Goal: Task Accomplishment & Management: Use online tool/utility

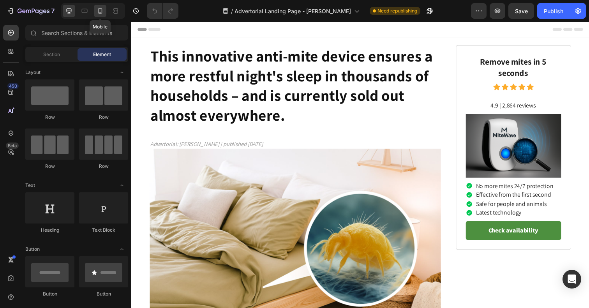
click at [97, 11] on icon at bounding box center [100, 11] width 8 height 8
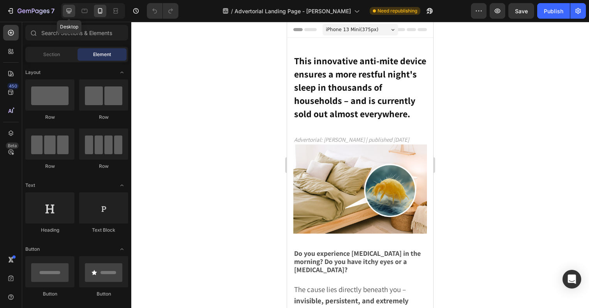
click at [69, 10] on icon at bounding box center [69, 11] width 8 height 8
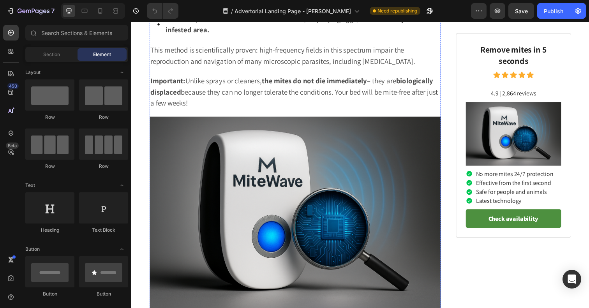
scroll to position [1740, 0]
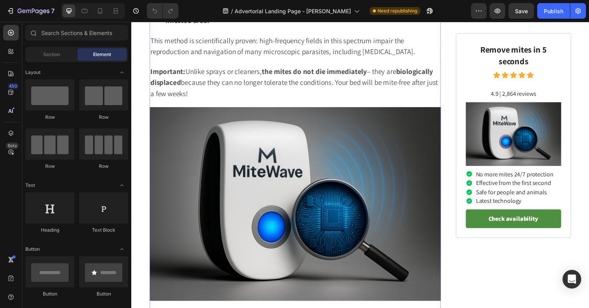
click at [313, 178] on img at bounding box center [298, 208] width 297 height 198
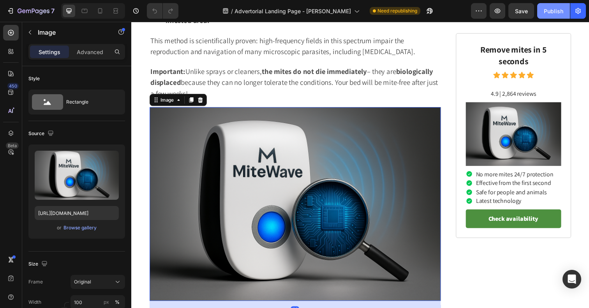
click at [552, 16] on button "Publish" at bounding box center [553, 11] width 33 height 16
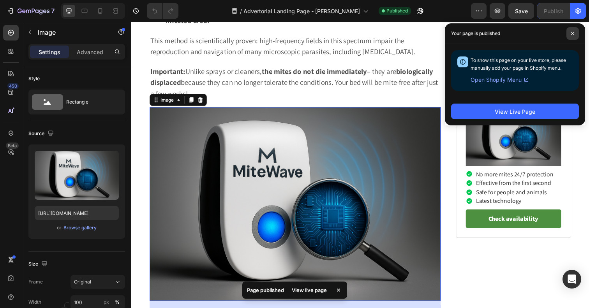
click at [572, 30] on span at bounding box center [572, 33] width 12 height 12
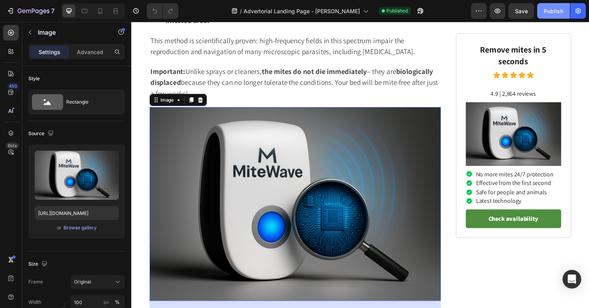
click at [553, 12] on div "Publish" at bounding box center [553, 11] width 19 height 8
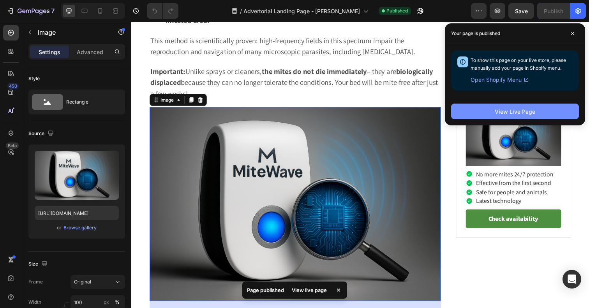
click at [473, 114] on button "View Live Page" at bounding box center [515, 112] width 128 height 16
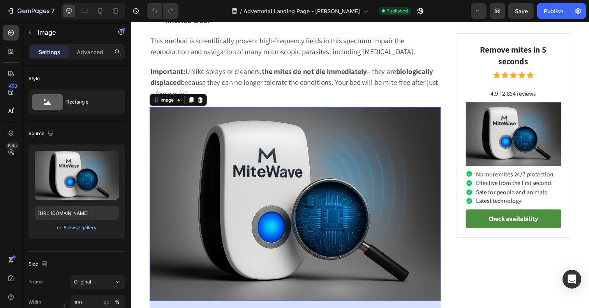
click at [189, 161] on img at bounding box center [298, 208] width 297 height 198
click at [83, 230] on div "Browse gallery" at bounding box center [80, 227] width 33 height 7
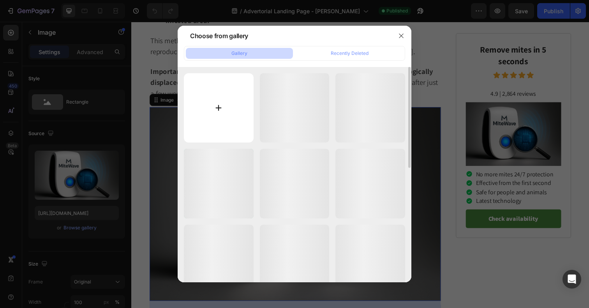
click at [203, 130] on input "file" at bounding box center [219, 108] width 70 height 70
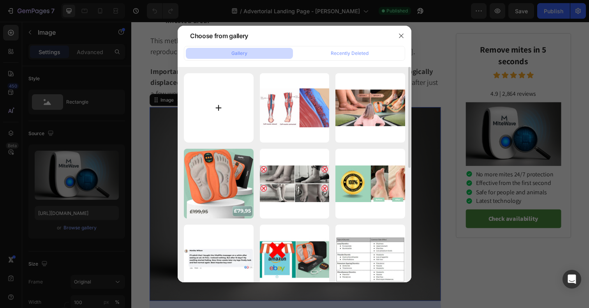
type input "C:\fakepath\Design [PERSON_NAME]-156.png"
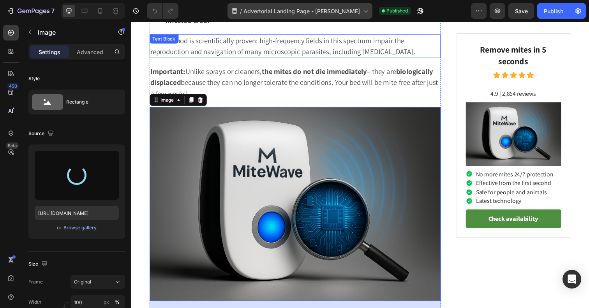
type input "[URL][DOMAIN_NAME]"
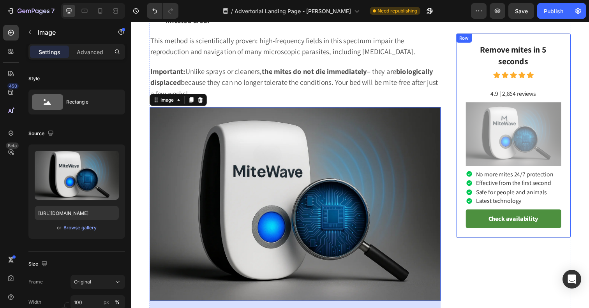
click at [504, 131] on img at bounding box center [521, 136] width 97 height 65
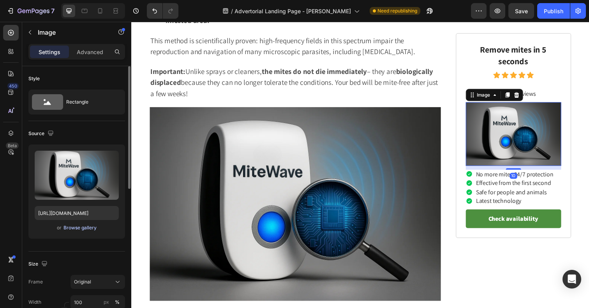
click at [87, 225] on div "Browse gallery" at bounding box center [80, 227] width 33 height 7
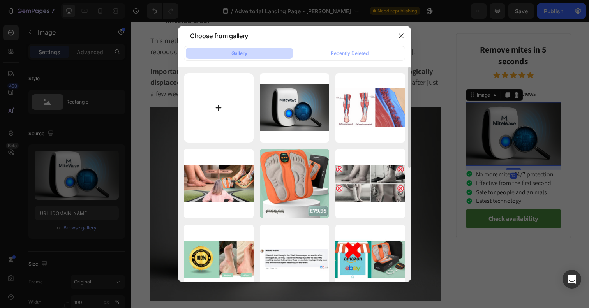
click at [218, 85] on input "file" at bounding box center [219, 108] width 70 height 70
type input "C:\fakepath\Design [PERSON_NAME]-157.png"
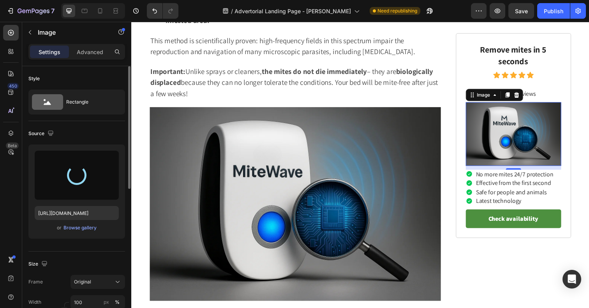
click at [83, 191] on div at bounding box center [77, 175] width 84 height 49
click at [83, 225] on div "Browse gallery" at bounding box center [80, 227] width 33 height 7
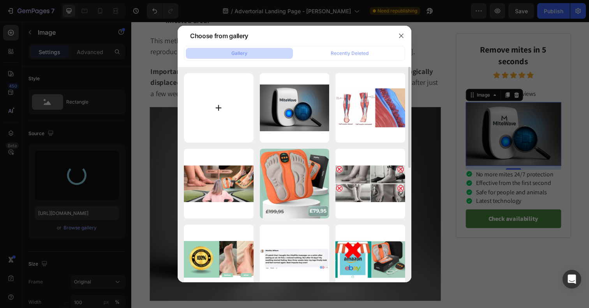
click at [242, 95] on input "file" at bounding box center [219, 108] width 70 height 70
type input "C:\fakepath\ChatGPT Image [DATE], 17_42_41.png"
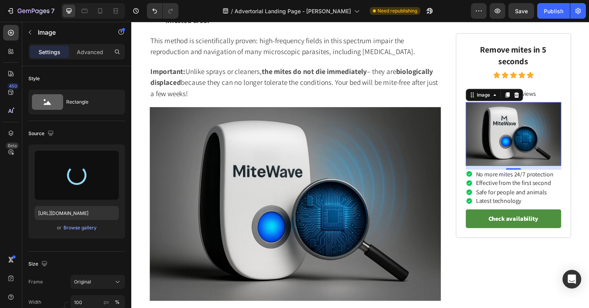
type input "[URL][DOMAIN_NAME]"
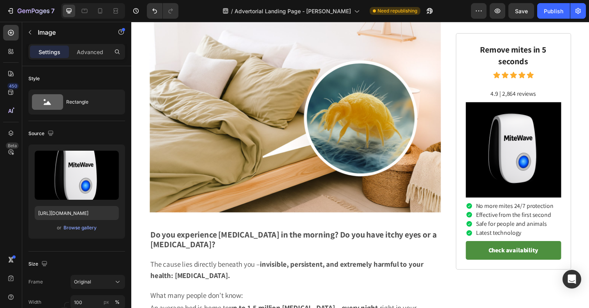
scroll to position [0, 0]
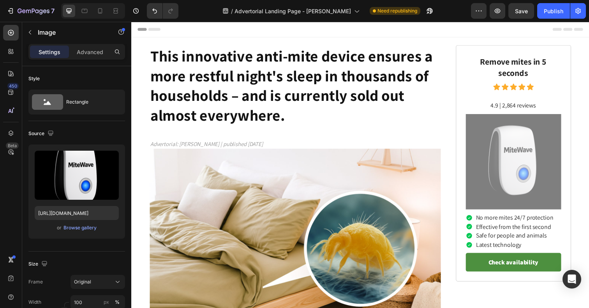
click at [528, 183] on img at bounding box center [521, 164] width 97 height 97
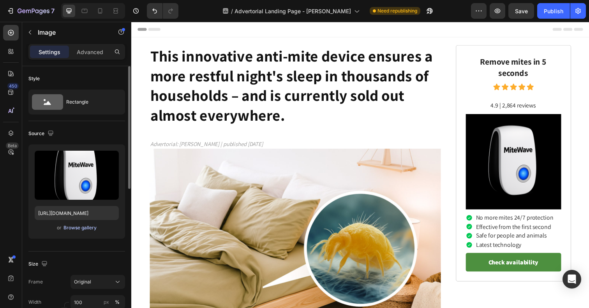
click at [77, 228] on div "Browse gallery" at bounding box center [80, 227] width 33 height 7
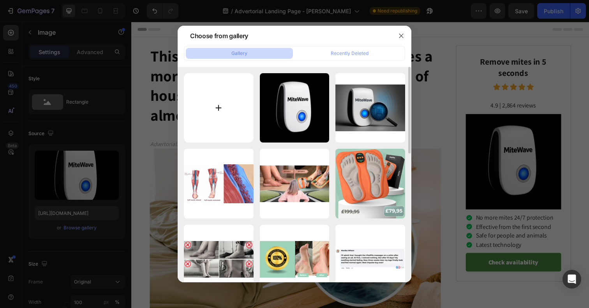
click at [215, 98] on input "file" at bounding box center [219, 108] width 70 height 70
type input "C:\fakepath\ChatGPT Image [DATE], 17_45_44.png"
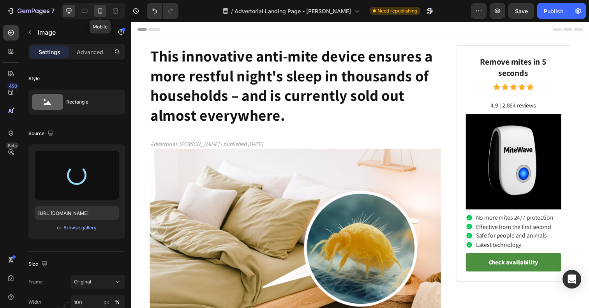
click at [99, 11] on icon at bounding box center [100, 11] width 8 height 8
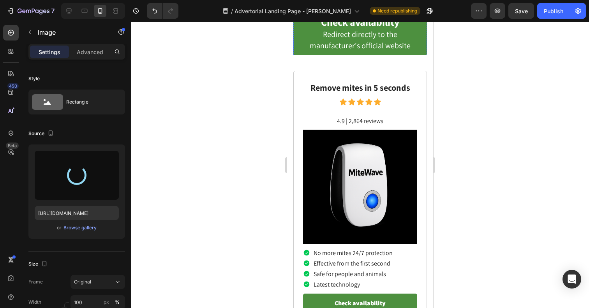
scroll to position [4144, 0]
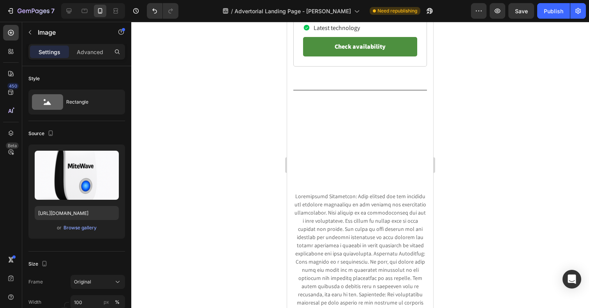
type input "[URL][DOMAIN_NAME]"
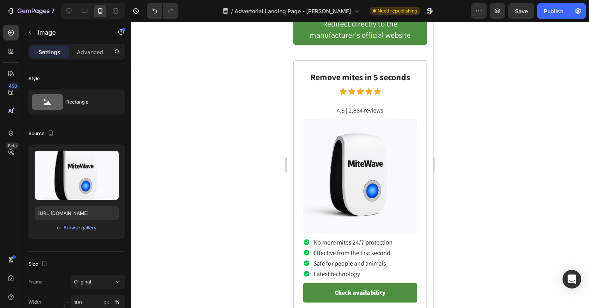
scroll to position [4149, 0]
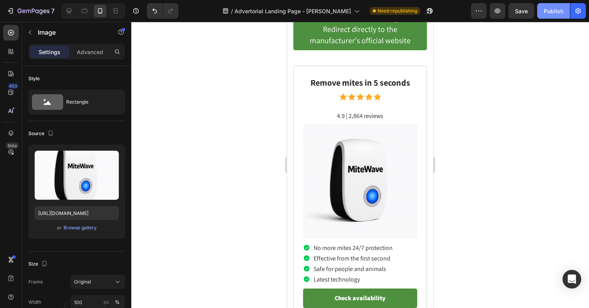
click at [555, 18] on button "Publish" at bounding box center [553, 11] width 33 height 16
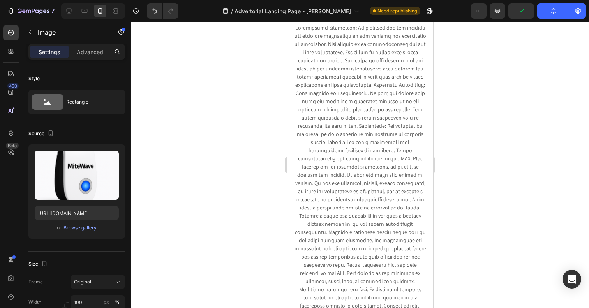
scroll to position [4468, 0]
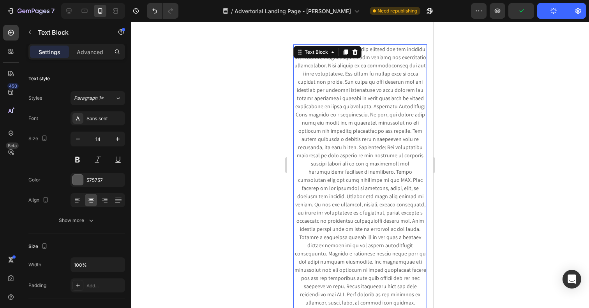
click at [379, 115] on p at bounding box center [360, 188] width 132 height 286
click at [335, 68] on p at bounding box center [360, 188] width 132 height 286
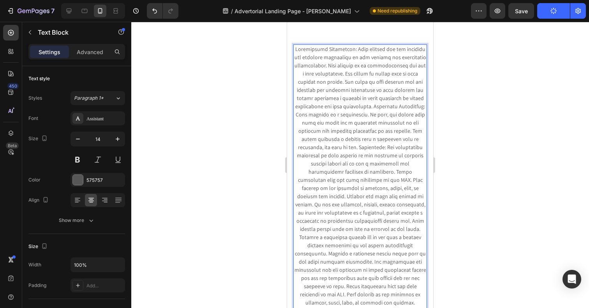
click at [332, 71] on p "Rich Text Editor. Editing area: main" at bounding box center [360, 188] width 132 height 286
drag, startPoint x: 321, startPoint y: 78, endPoint x: 348, endPoint y: 78, distance: 26.5
click at [348, 78] on p "Rich Text Editor. Editing area: main" at bounding box center [360, 188] width 132 height 286
drag, startPoint x: 316, startPoint y: 115, endPoint x: 339, endPoint y: 120, distance: 24.1
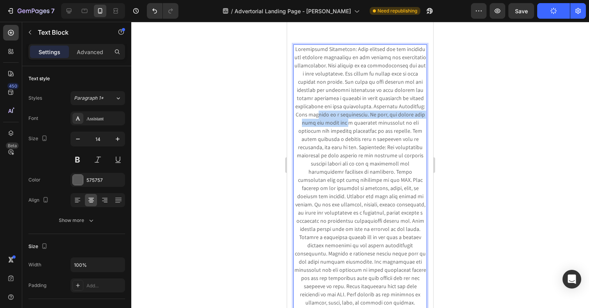
click at [339, 120] on p "Rich Text Editor. Editing area: main" at bounding box center [360, 188] width 132 height 286
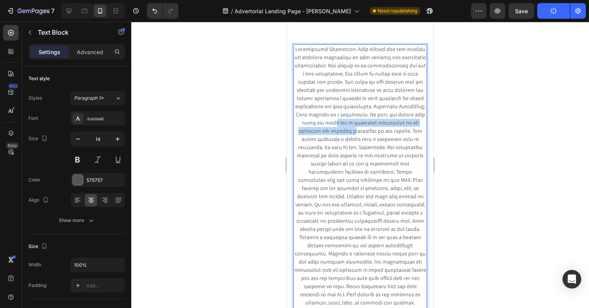
drag, startPoint x: 326, startPoint y: 126, endPoint x: 335, endPoint y: 130, distance: 10.1
click at [335, 130] on p "Rich Text Editor. Editing area: main" at bounding box center [360, 188] width 132 height 286
drag, startPoint x: 330, startPoint y: 136, endPoint x: 332, endPoint y: 141, distance: 5.4
click at [332, 141] on p "Rich Text Editor. Editing area: main" at bounding box center [360, 188] width 132 height 286
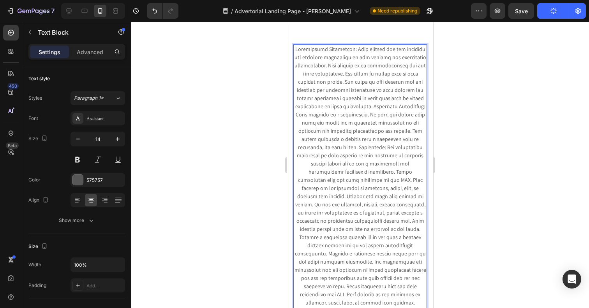
click at [332, 141] on p "Rich Text Editor. Editing area: main" at bounding box center [360, 188] width 132 height 286
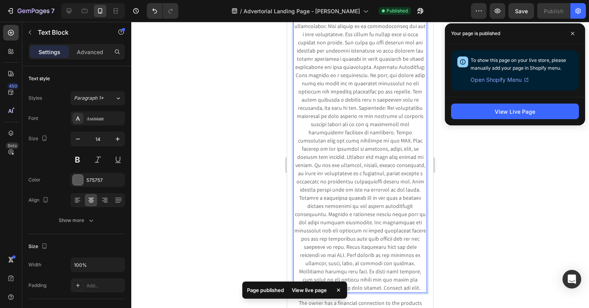
scroll to position [4515, 0]
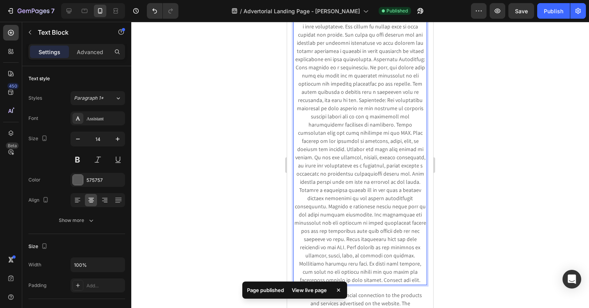
drag, startPoint x: 331, startPoint y: 153, endPoint x: 341, endPoint y: 156, distance: 10.2
click at [341, 156] on p "Rich Text Editor. Editing area: main" at bounding box center [360, 141] width 132 height 286
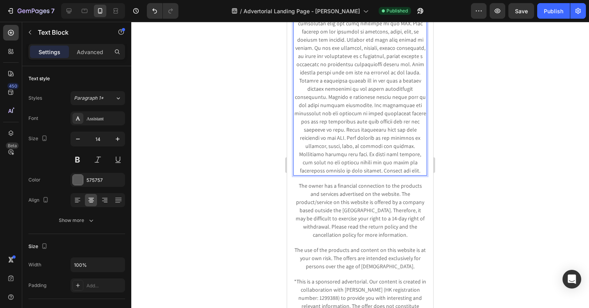
scroll to position [4629, 0]
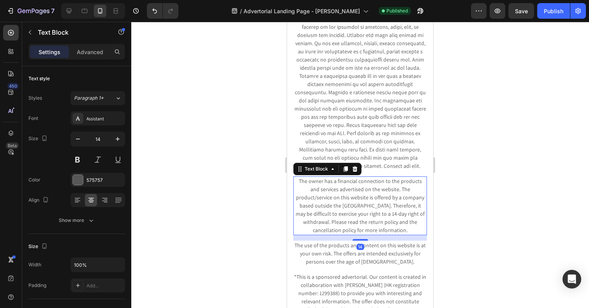
click at [341, 177] on p "The owner has a financial connection to the products and services advertised on…" at bounding box center [360, 205] width 132 height 57
click at [356, 184] on p "The owner has a financial connection to the products and services advertised on…" at bounding box center [360, 205] width 132 height 57
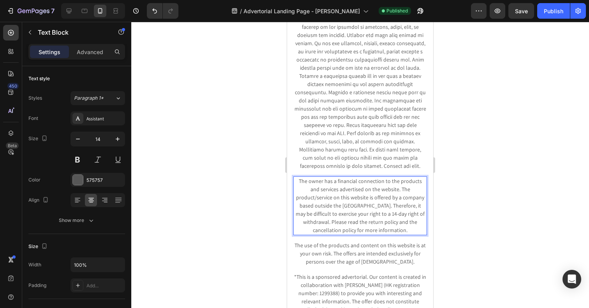
click at [379, 196] on p "The owner has a financial connection to the products and services advertised on…" at bounding box center [360, 205] width 132 height 57
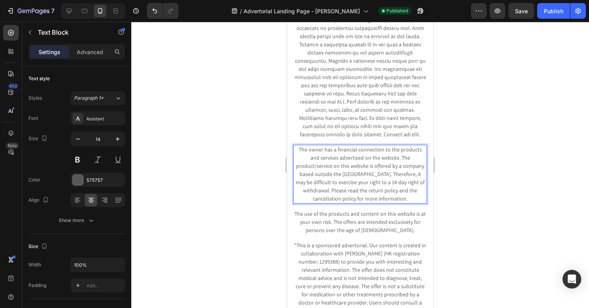
scroll to position [4660, 0]
click at [328, 211] on p "The use of the products and content on this website is at your own risk. The of…" at bounding box center [360, 223] width 132 height 25
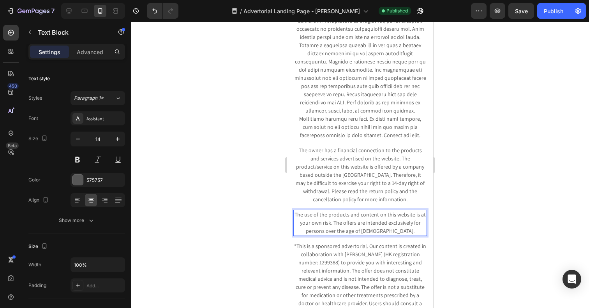
click at [346, 211] on p "The use of the products and content on this website is at your own risk. The of…" at bounding box center [360, 223] width 132 height 25
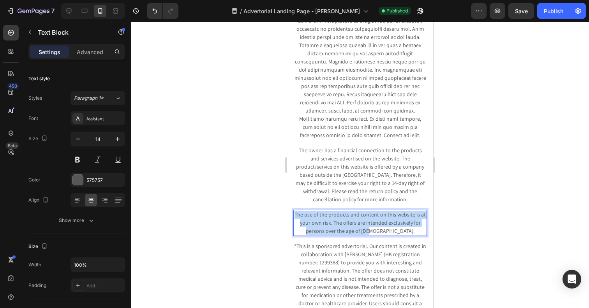
click at [346, 211] on p "The use of the products and content on this website is at your own risk. The of…" at bounding box center [360, 223] width 132 height 25
click at [353, 211] on p "The use of the products and content on this website is at your own risk. The of…" at bounding box center [360, 223] width 132 height 25
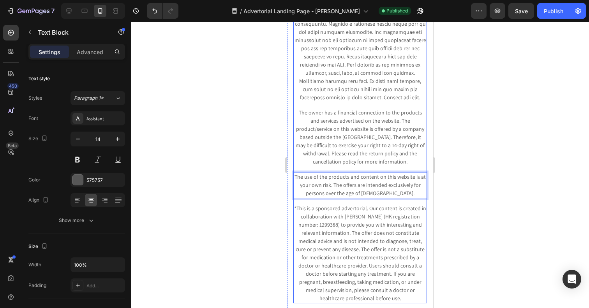
scroll to position [4704, 0]
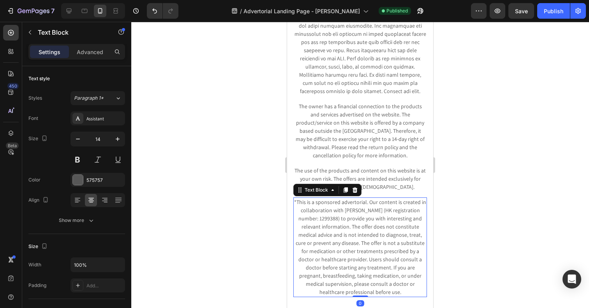
click at [336, 215] on p "*This is a sponsored advertorial. Our content is created in collaboration with …" at bounding box center [360, 247] width 132 height 98
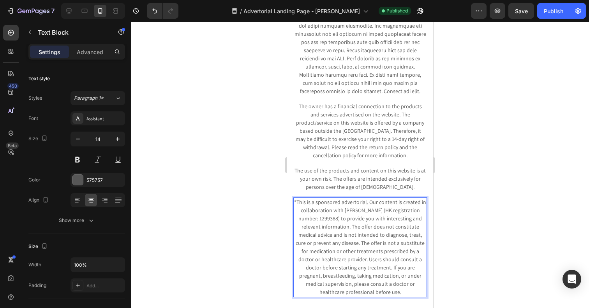
click at [345, 204] on p "*This is a sponsored advertorial. Our content is created in collaboration with …" at bounding box center [360, 247] width 132 height 98
click at [369, 198] on p "*This is a sponsored advertorial. Our content is created in collaboration with …" at bounding box center [360, 247] width 132 height 98
drag, startPoint x: 369, startPoint y: 177, endPoint x: 378, endPoint y: 185, distance: 12.1
click at [378, 198] on p "*This is a sponsored advertorial. Our content is created in collaboration with …" at bounding box center [360, 247] width 132 height 98
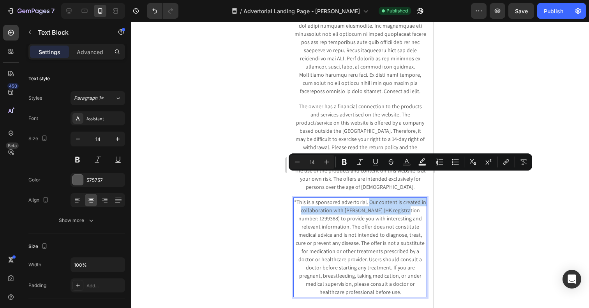
click at [378, 198] on p "*This is a sponsored advertorial. Our content is created in collaboration with …" at bounding box center [360, 247] width 132 height 98
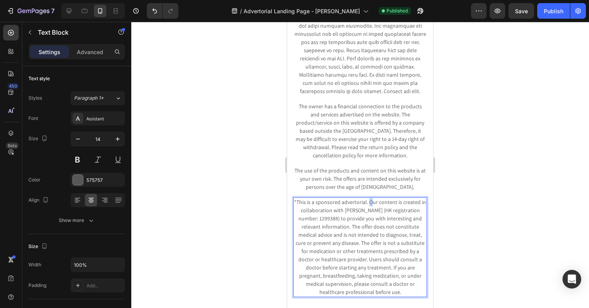
drag, startPoint x: 370, startPoint y: 178, endPoint x: 372, endPoint y: 181, distance: 4.1
click at [372, 198] on p "*This is a sponsored advertorial. Our content is created in collaboration with …" at bounding box center [360, 247] width 132 height 98
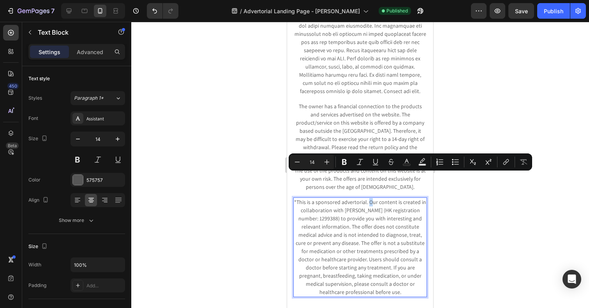
click at [372, 198] on p "*This is a sponsored advertorial. Our content is created in collaboration with …" at bounding box center [360, 247] width 132 height 98
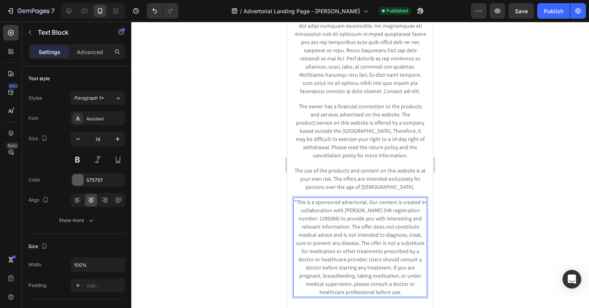
click at [355, 198] on p "*This is a sponsored advertorial. Our content is created in collaboration with …" at bounding box center [360, 247] width 132 height 98
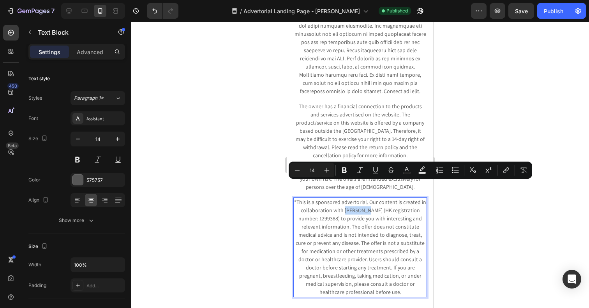
click at [353, 198] on p "*This is a sponsored advertorial. Our content is created in collaboration with …" at bounding box center [360, 247] width 132 height 98
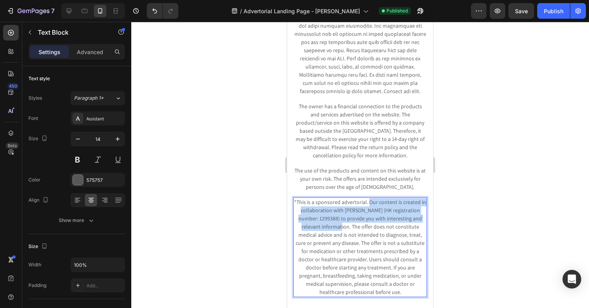
drag, startPoint x: 369, startPoint y: 178, endPoint x: 323, endPoint y: 204, distance: 52.9
click at [323, 203] on p "*This is a sponsored advertorial. Our content is created in collaboration with …" at bounding box center [360, 247] width 132 height 98
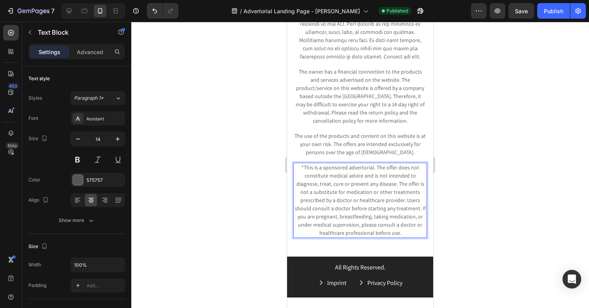
scroll to position [4773, 0]
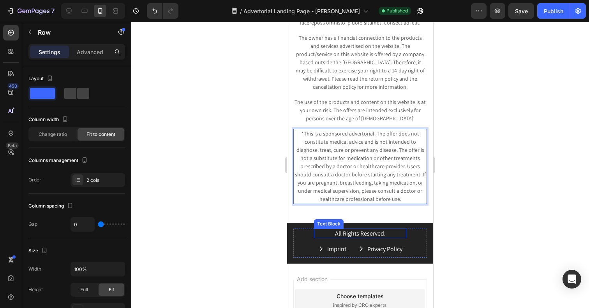
click at [348, 229] on div "All Rights Reserved. Text Block" at bounding box center [360, 235] width 92 height 12
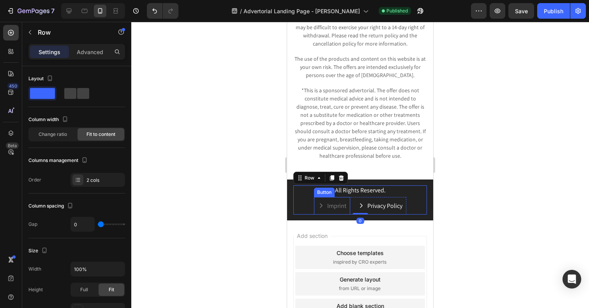
scroll to position [4868, 0]
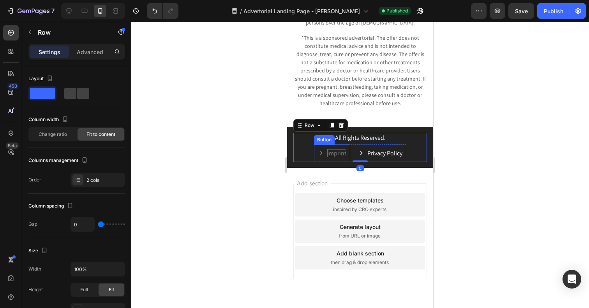
click at [341, 149] on p "Imprint" at bounding box center [336, 153] width 19 height 8
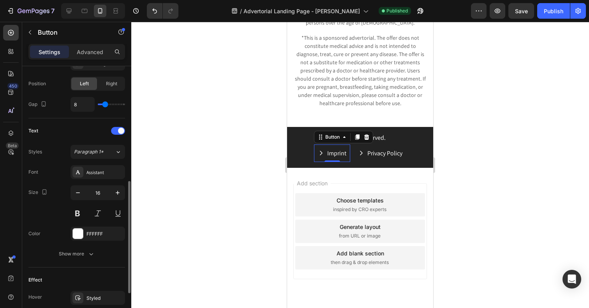
scroll to position [271, 0]
click at [333, 149] on p "Imprint" at bounding box center [336, 153] width 19 height 8
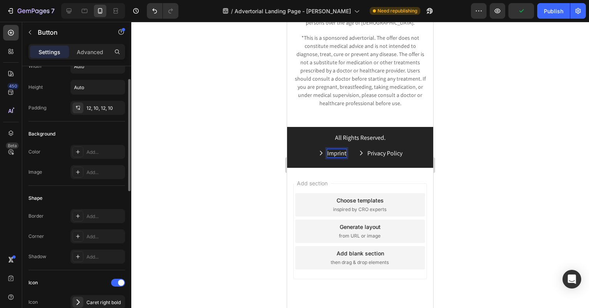
scroll to position [0, 0]
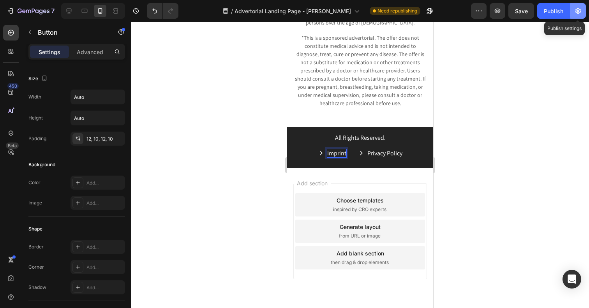
click at [579, 16] on button "button" at bounding box center [578, 11] width 16 height 16
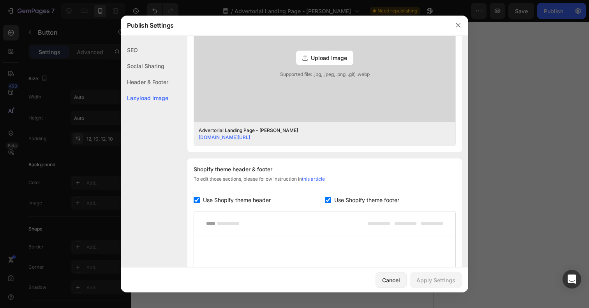
scroll to position [386, 0]
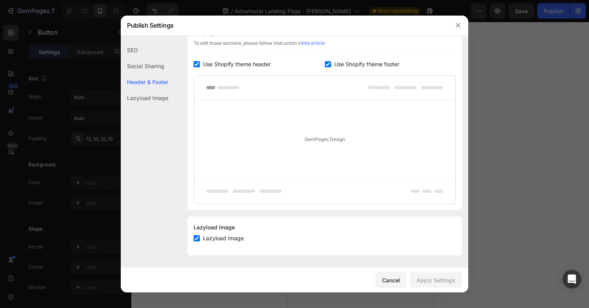
click at [218, 58] on div "Shopify theme header & footer To edit those sections, please follow instruction…" at bounding box center [324, 117] width 275 height 188
click at [215, 62] on span "Use Shopify theme header" at bounding box center [237, 64] width 68 height 9
checkbox input "false"
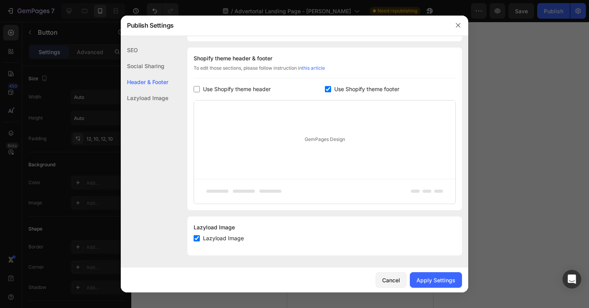
click at [346, 87] on span "Use Shopify theme footer" at bounding box center [366, 89] width 65 height 9
checkbox input "false"
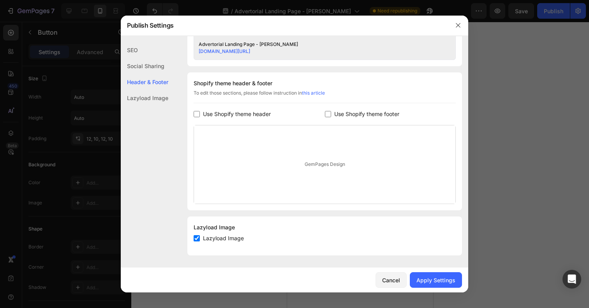
click at [417, 271] on div "Cancel Apply Settings" at bounding box center [295, 280] width 348 height 25
click at [417, 274] on button "Apply Settings" at bounding box center [436, 280] width 52 height 16
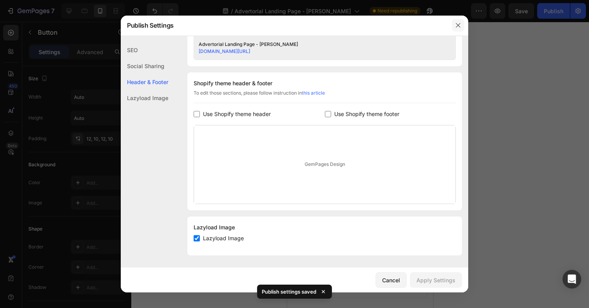
click at [458, 27] on icon "button" at bounding box center [458, 25] width 6 height 6
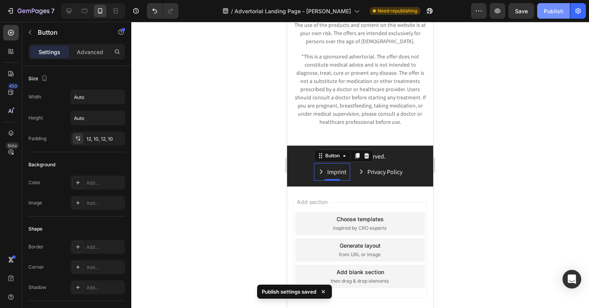
click at [542, 15] on button "Publish" at bounding box center [553, 11] width 33 height 16
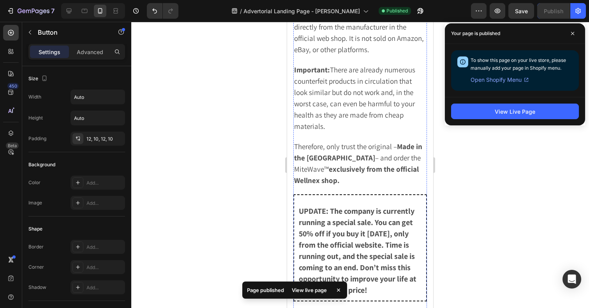
scroll to position [3667, 0]
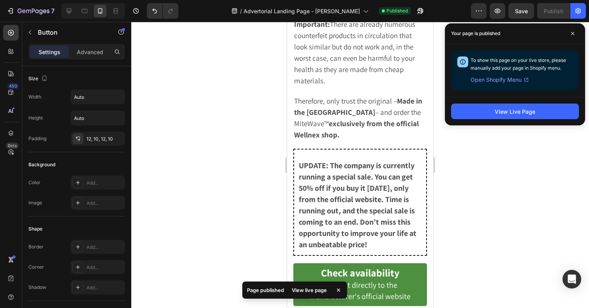
click at [465, 120] on div "View Live Page" at bounding box center [515, 111] width 140 height 28
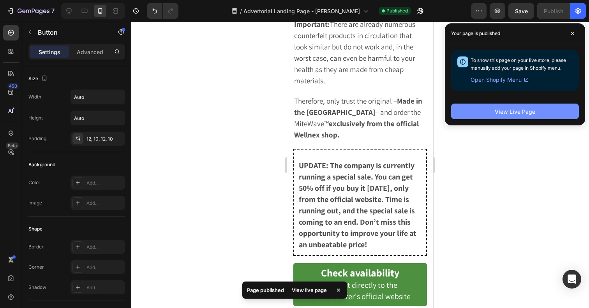
click at [469, 112] on button "View Live Page" at bounding box center [515, 112] width 128 height 16
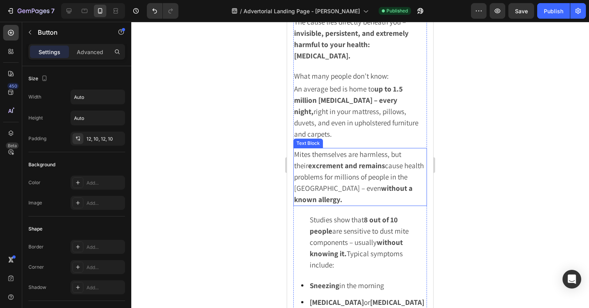
scroll to position [267, 0]
click at [404, 156] on p "Mites themselves are harmless, but their excrement and remains cause health pro…" at bounding box center [360, 177] width 132 height 56
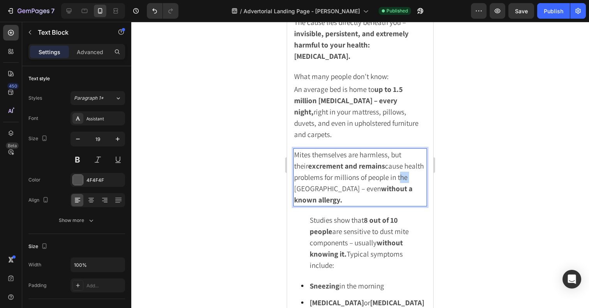
click at [404, 156] on p "Mites themselves are harmless, but their excrement and remains cause health pro…" at bounding box center [360, 177] width 132 height 56
click at [403, 157] on p "Mites themselves are harmless, but their excrement and remains cause health pro…" at bounding box center [360, 177] width 132 height 56
click at [400, 156] on p "Mites themselves are harmless, but their excrement and remains cause health pro…" at bounding box center [360, 177] width 132 height 56
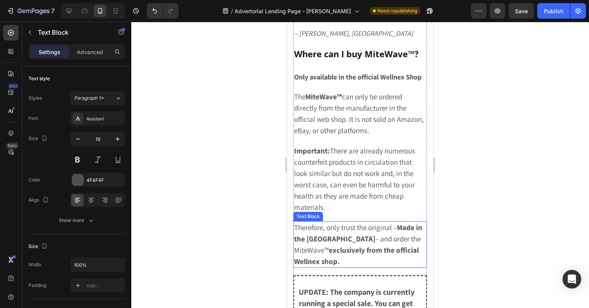
scroll to position [3541, 0]
click at [300, 222] on strong "Made in the [GEOGRAPHIC_DATA]" at bounding box center [358, 232] width 128 height 21
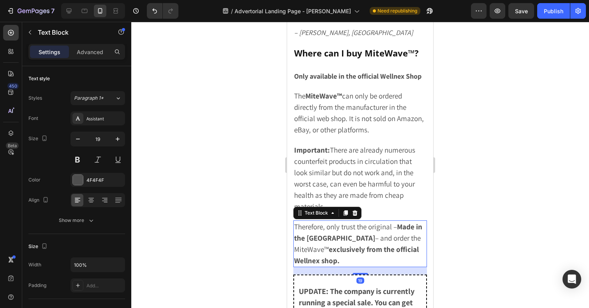
click at [300, 222] on strong "Made in the [GEOGRAPHIC_DATA]" at bounding box center [358, 232] width 128 height 21
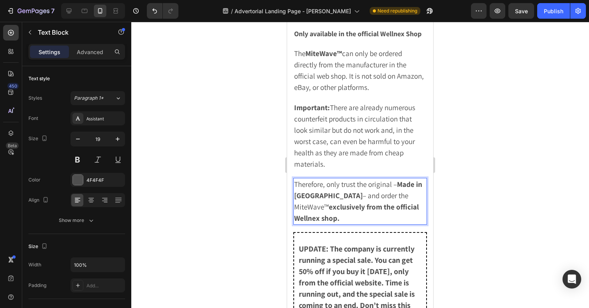
scroll to position [3594, 0]
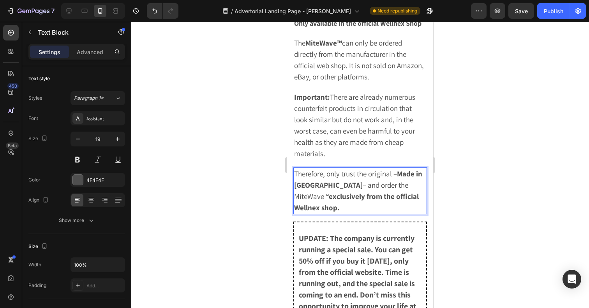
click at [388, 192] on strong "exclusively from the official Wellnex shop." at bounding box center [356, 202] width 125 height 21
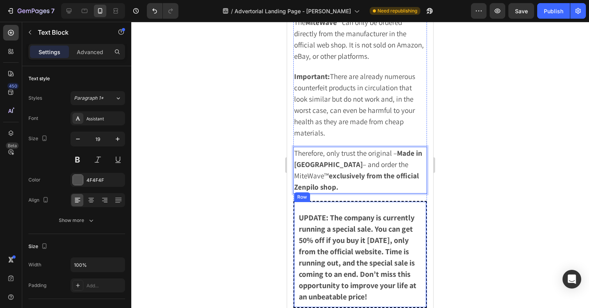
scroll to position [3630, 0]
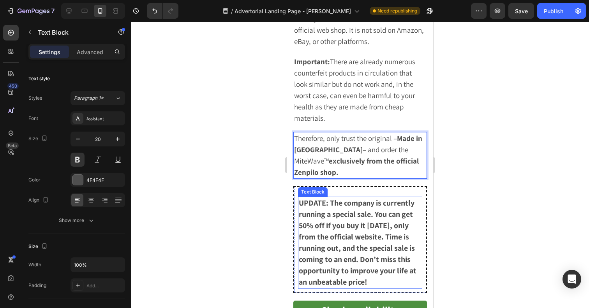
click at [368, 198] on p "UPDATE: The company is currently running a special sale. You can get 50% off if…" at bounding box center [360, 243] width 123 height 90
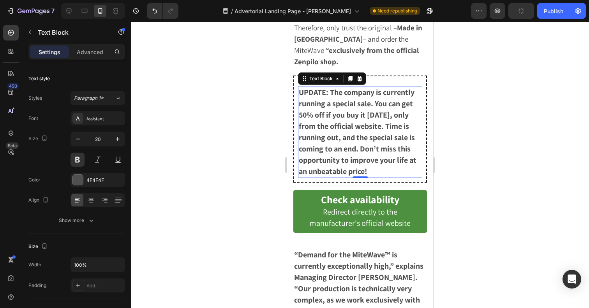
scroll to position [3753, 0]
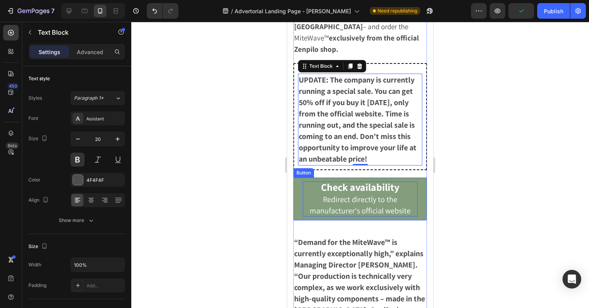
click at [304, 182] on p "Check availability Redirect directly to the manufacturer's official website" at bounding box center [360, 199] width 115 height 35
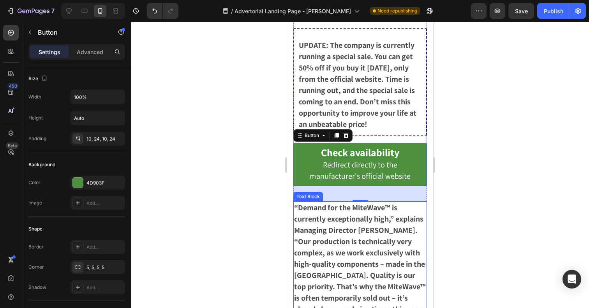
scroll to position [3787, 0]
click at [303, 203] on p "“Demand for the MiteWave™ is currently exceptionally high,” explains Managing D…" at bounding box center [360, 282] width 132 height 158
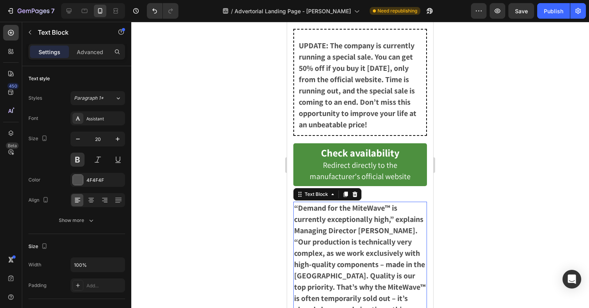
click at [303, 203] on p "“Demand for the MiteWave™ is currently exceptionally high,” explains Managing D…" at bounding box center [360, 282] width 132 height 158
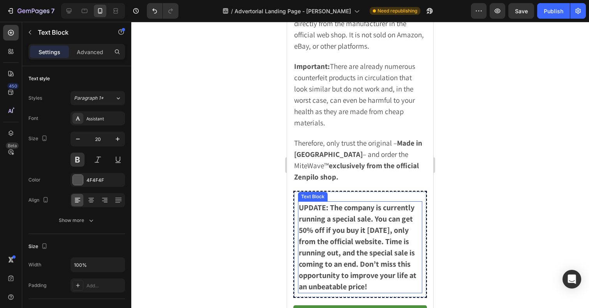
scroll to position [3712, 0]
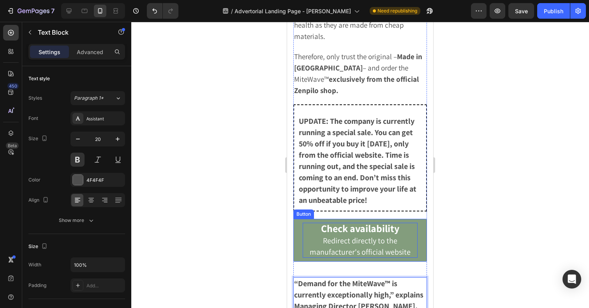
click at [313, 223] on p "Check availability Redirect directly to the manufacturer's official website" at bounding box center [360, 240] width 115 height 35
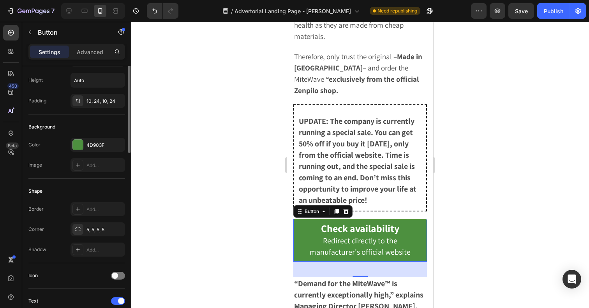
scroll to position [0, 0]
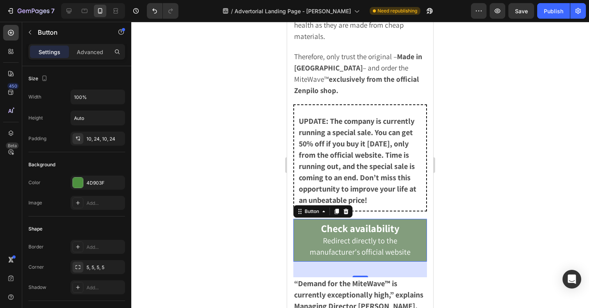
click at [301, 219] on button "Check availability Redirect directly to the manufacturer's official website" at bounding box center [360, 240] width 134 height 43
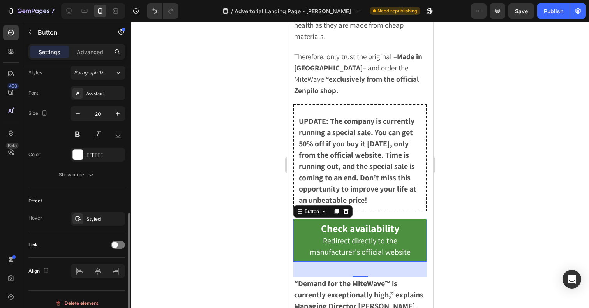
scroll to position [295, 0]
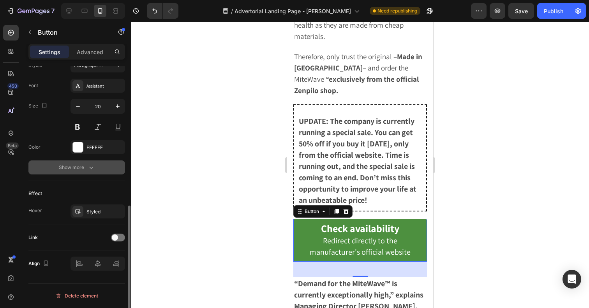
click at [90, 170] on icon "button" at bounding box center [91, 168] width 8 height 8
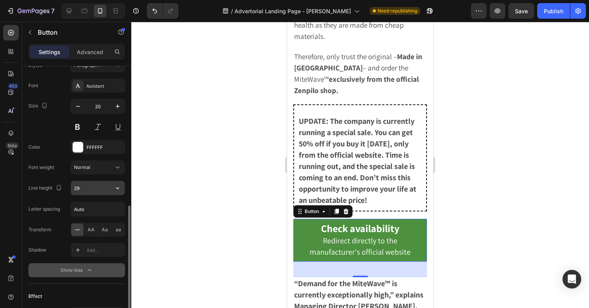
scroll to position [397, 0]
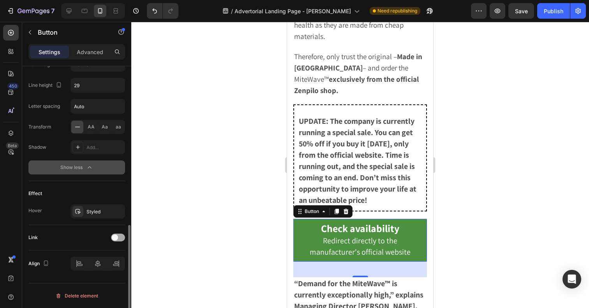
click at [118, 238] on div at bounding box center [118, 238] width 14 height 8
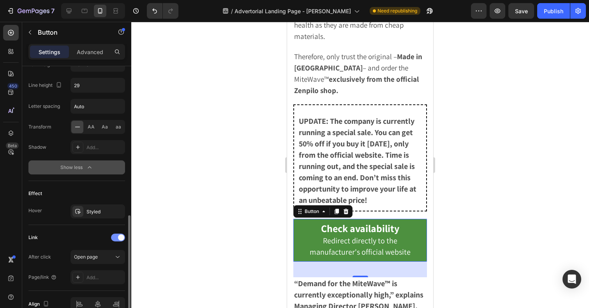
scroll to position [438, 0]
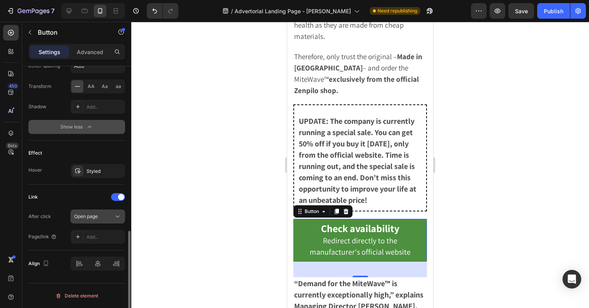
click at [99, 216] on div "Open page" at bounding box center [94, 216] width 40 height 7
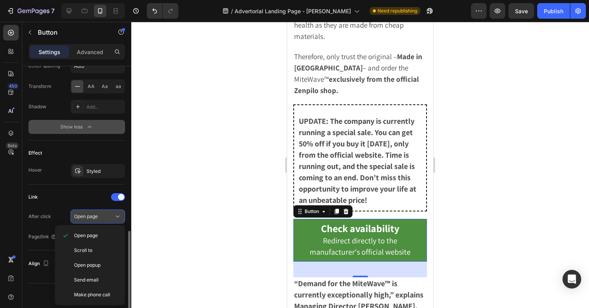
click at [99, 216] on div "Open page" at bounding box center [94, 216] width 40 height 7
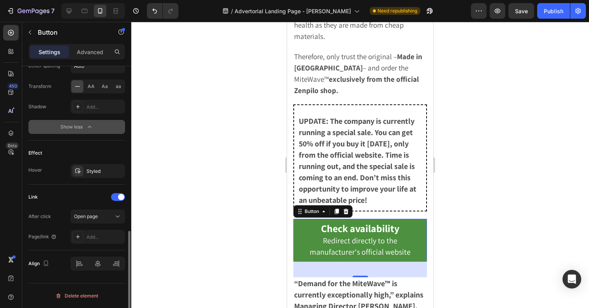
click at [96, 229] on div "After click Open page Page/link Add..." at bounding box center [76, 227] width 97 height 34
click at [96, 233] on div "Add..." at bounding box center [98, 237] width 55 height 14
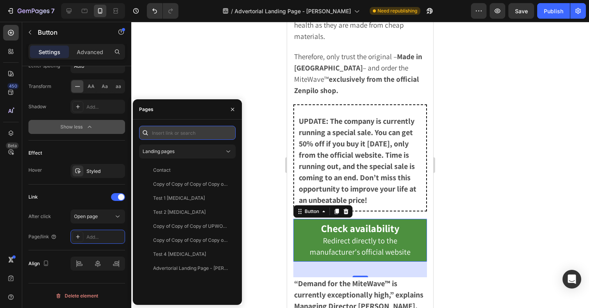
click at [164, 127] on input "text" at bounding box center [187, 133] width 97 height 14
paste input "[URL][DOMAIN_NAME]"
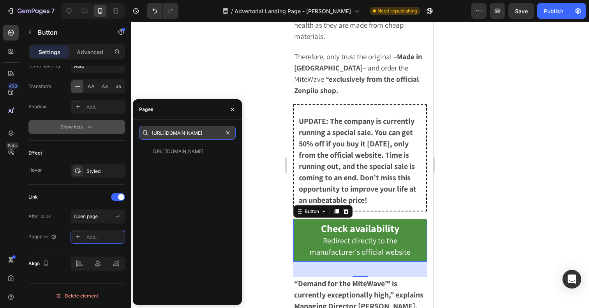
type input "[URL][DOMAIN_NAME]"
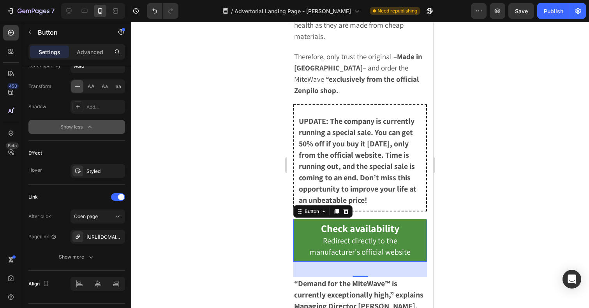
click at [270, 122] on div at bounding box center [360, 165] width 458 height 286
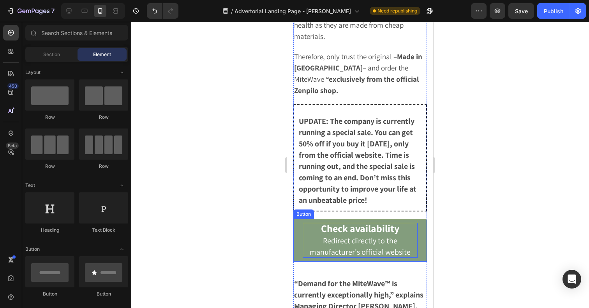
click at [315, 223] on p "Check availability Redirect directly to the manufacturer's official website" at bounding box center [360, 240] width 115 height 35
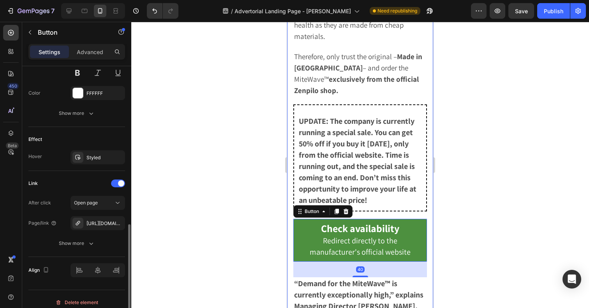
scroll to position [355, 0]
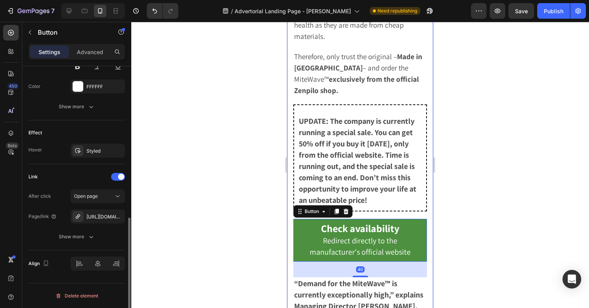
click at [210, 190] on div at bounding box center [360, 165] width 458 height 286
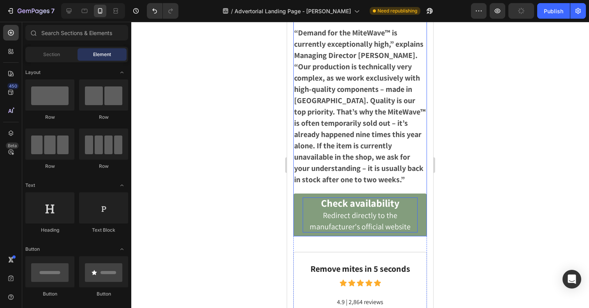
scroll to position [3954, 0]
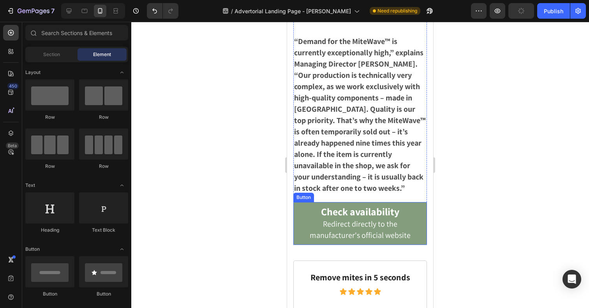
click at [301, 202] on button "Check availability Redirect directly to the manufacturer's official website" at bounding box center [360, 223] width 134 height 43
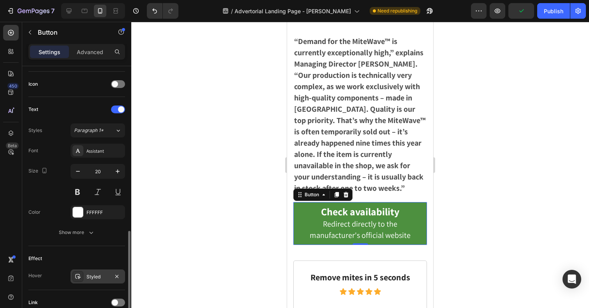
scroll to position [295, 0]
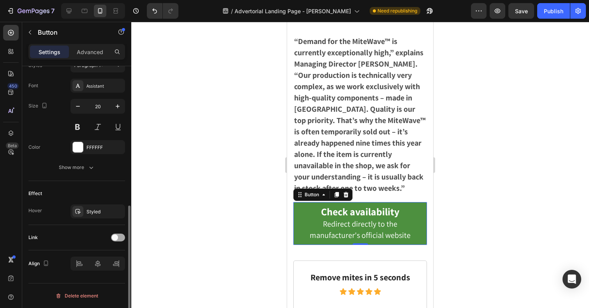
click at [113, 237] on span at bounding box center [115, 238] width 6 height 6
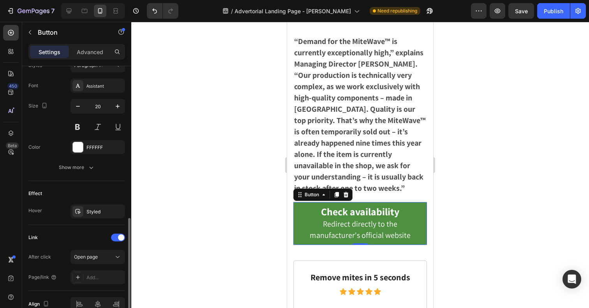
scroll to position [335, 0]
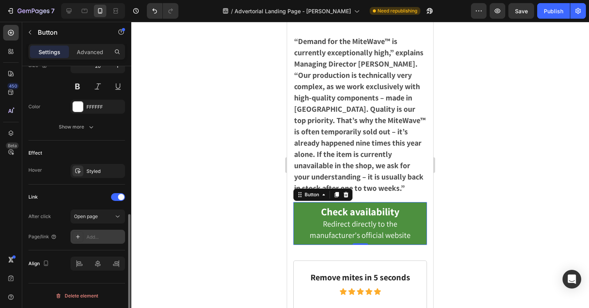
click at [92, 236] on div "Add..." at bounding box center [104, 237] width 37 height 7
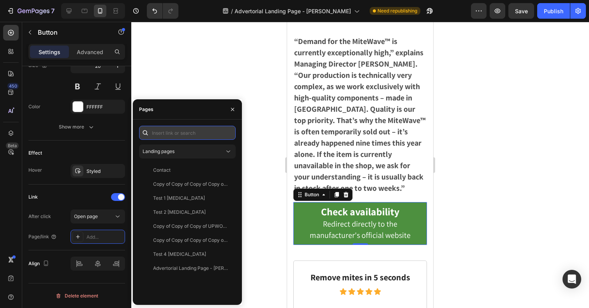
click at [172, 134] on input "text" at bounding box center [187, 133] width 97 height 14
paste input "[URL][DOMAIN_NAME]"
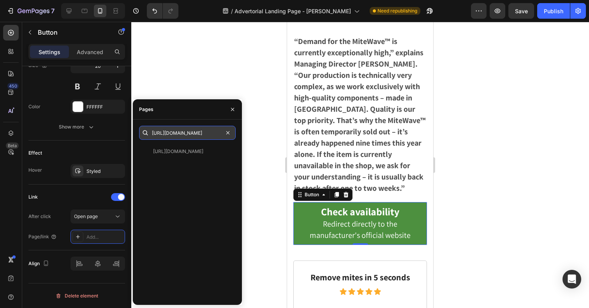
type input "[URL][DOMAIN_NAME]"
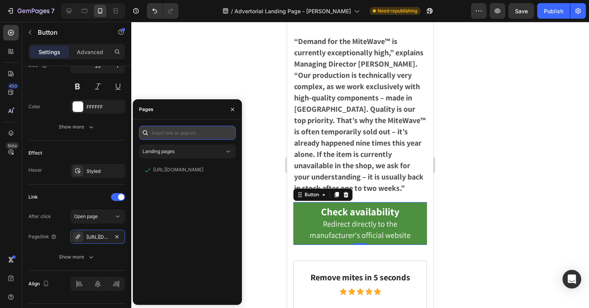
scroll to position [0, 0]
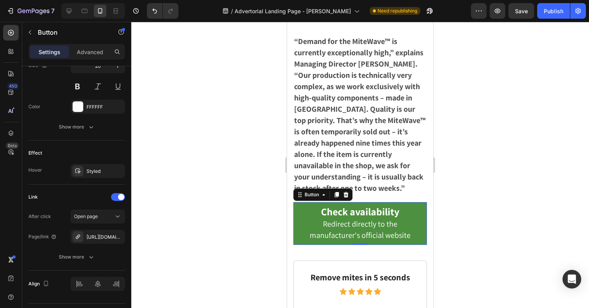
click at [272, 158] on div at bounding box center [360, 165] width 458 height 286
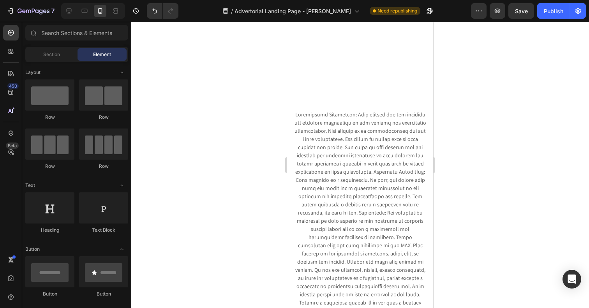
scroll to position [4196, 0]
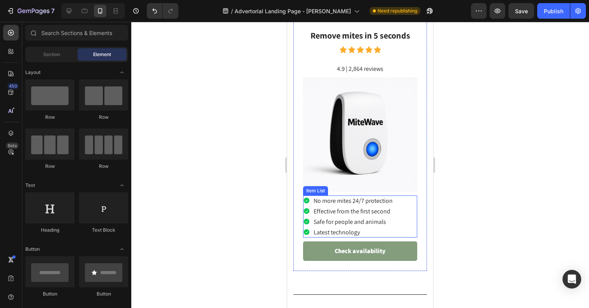
click at [316, 242] on button "Check availability" at bounding box center [360, 251] width 114 height 19
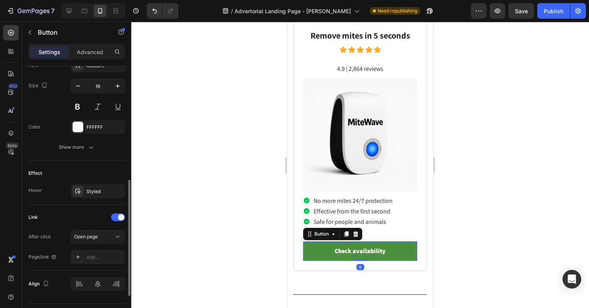
scroll to position [335, 0]
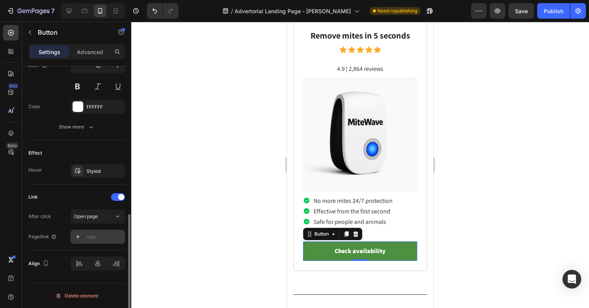
click at [88, 239] on div "Add..." at bounding box center [104, 237] width 37 height 7
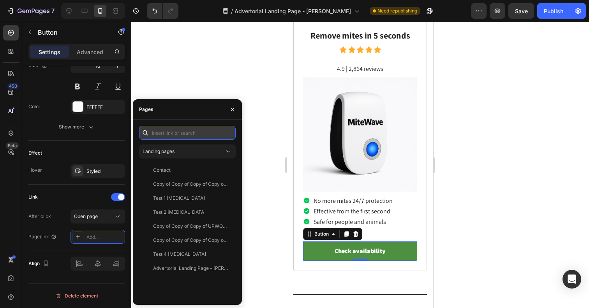
click at [179, 134] on input "text" at bounding box center [187, 133] width 97 height 14
paste input "[URL][DOMAIN_NAME]"
type input "[URL][DOMAIN_NAME]"
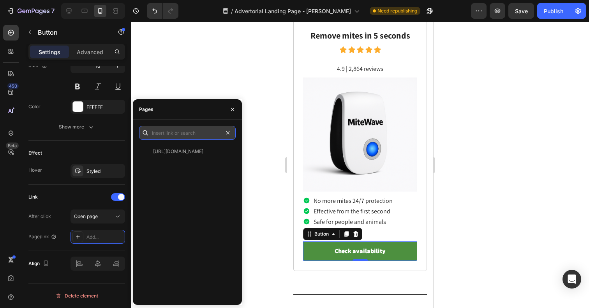
scroll to position [0, 0]
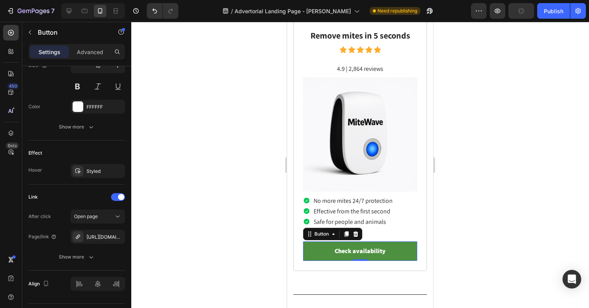
click at [270, 131] on div at bounding box center [360, 165] width 458 height 286
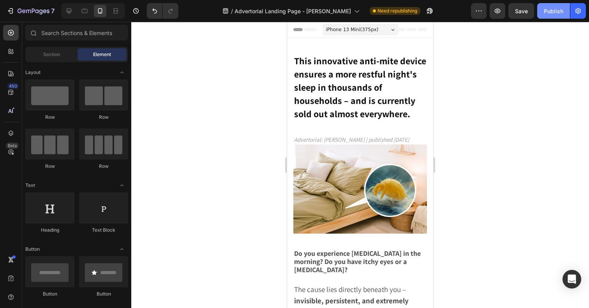
click at [543, 11] on button "Publish" at bounding box center [553, 11] width 33 height 16
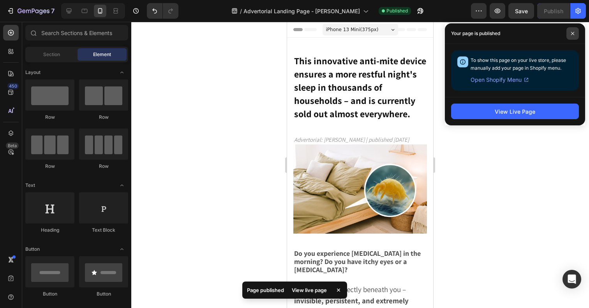
click at [576, 34] on span at bounding box center [572, 33] width 12 height 12
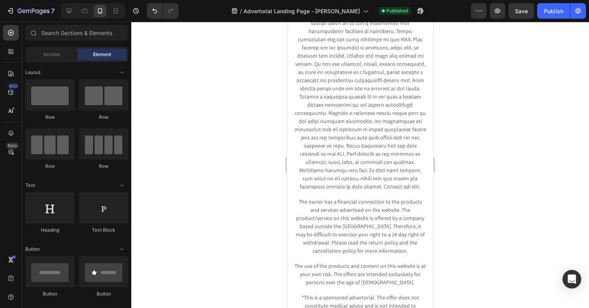
scroll to position [4850, 0]
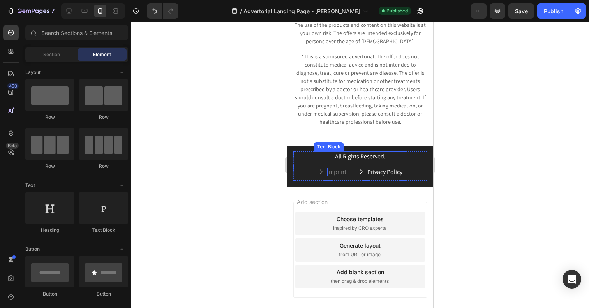
click at [333, 168] on p "Imprint" at bounding box center [336, 172] width 19 height 8
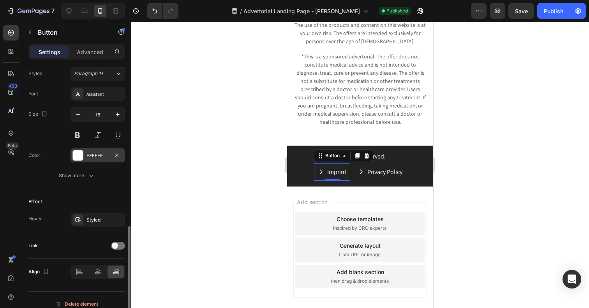
scroll to position [356, 0]
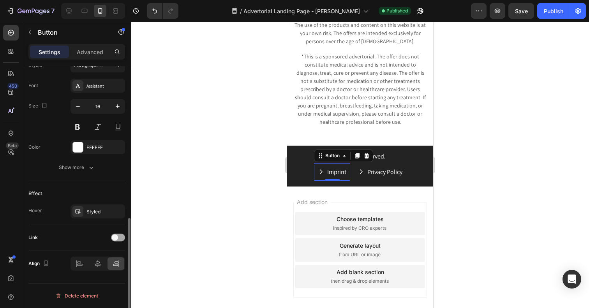
click at [117, 238] on span at bounding box center [115, 238] width 6 height 6
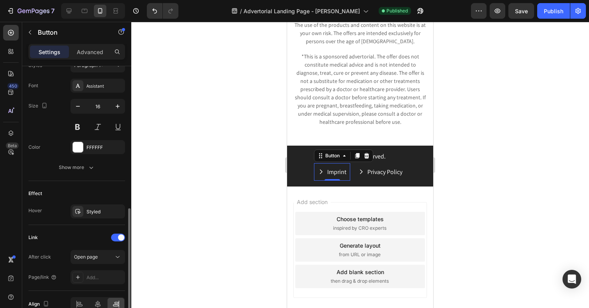
scroll to position [397, 0]
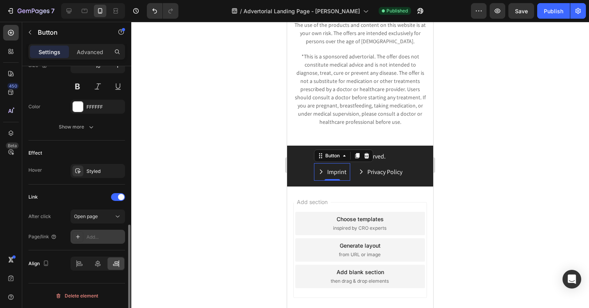
click at [94, 238] on div "Add..." at bounding box center [104, 237] width 37 height 7
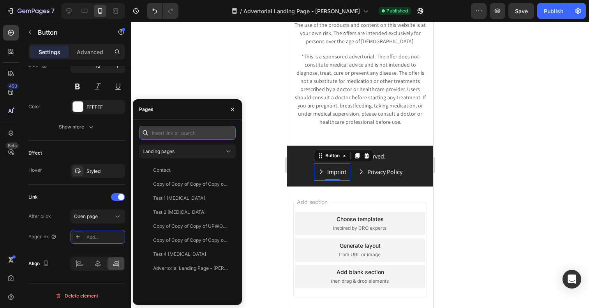
click at [178, 133] on input "text" at bounding box center [187, 133] width 97 height 14
paste input "[URL][DOMAIN_NAME]"
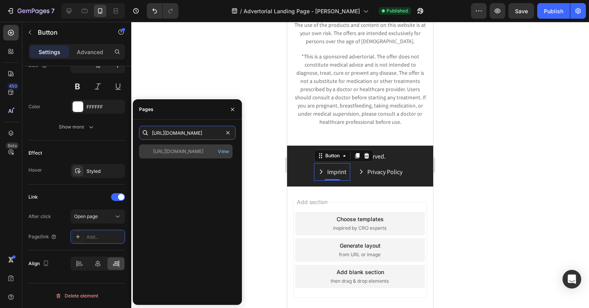
type input "[URL][DOMAIN_NAME]"
click at [182, 153] on div "[URL][DOMAIN_NAME]" at bounding box center [178, 151] width 50 height 7
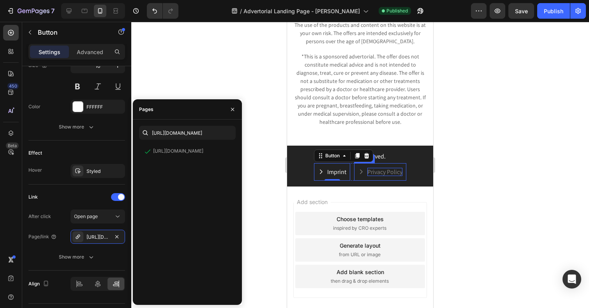
click at [387, 168] on p "Privacy Policy" at bounding box center [384, 172] width 35 height 8
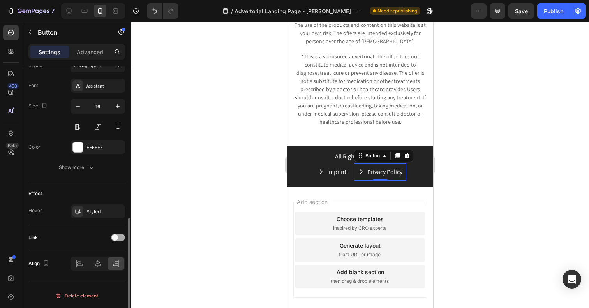
click at [115, 236] on span at bounding box center [115, 238] width 6 height 6
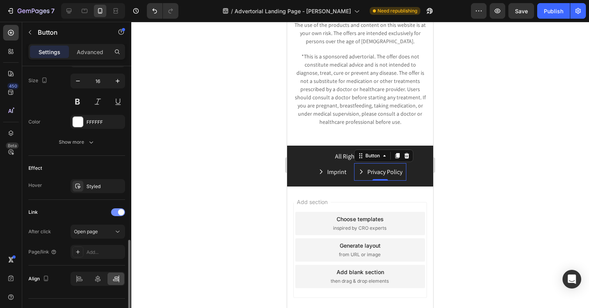
scroll to position [397, 0]
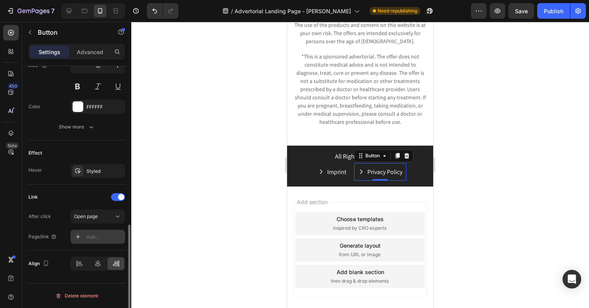
click at [89, 231] on div "Add..." at bounding box center [98, 237] width 55 height 14
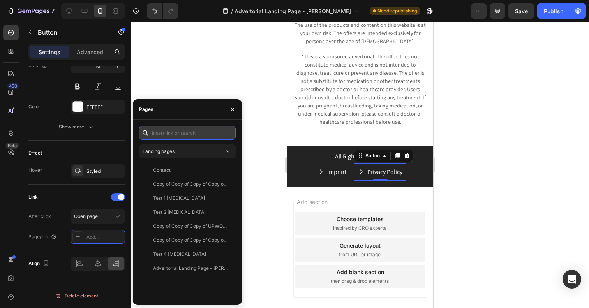
click at [175, 130] on input "text" at bounding box center [187, 133] width 97 height 14
paste input "[URL][DOMAIN_NAME]"
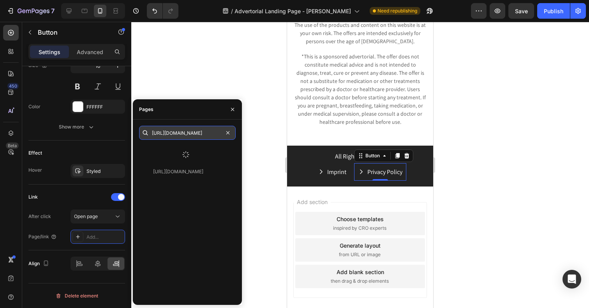
type input "[URL][DOMAIN_NAME]"
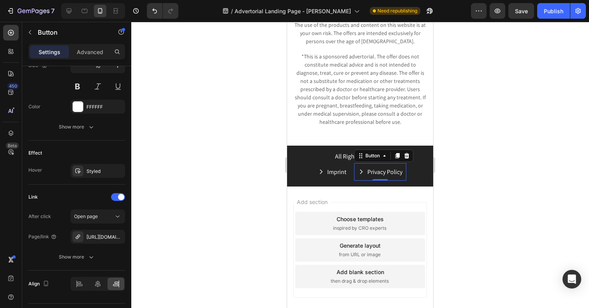
click at [519, 111] on div at bounding box center [360, 165] width 458 height 286
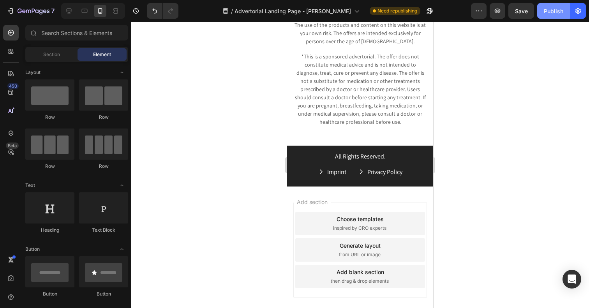
click at [563, 10] on div "Publish" at bounding box center [553, 11] width 19 height 8
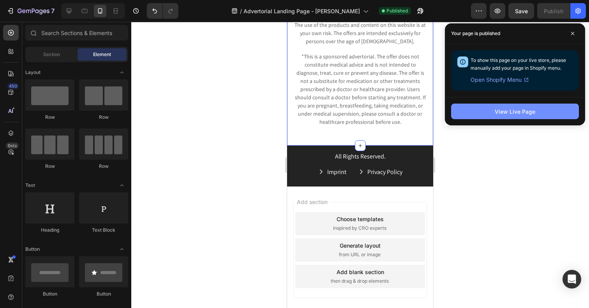
click at [466, 113] on button "View Live Page" at bounding box center [515, 112] width 128 height 16
